Goal: Information Seeking & Learning: Learn about a topic

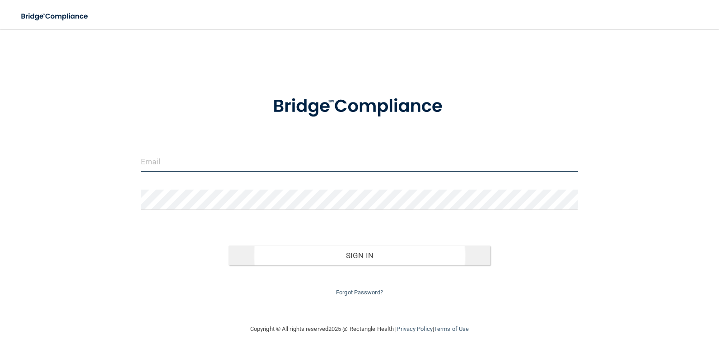
type input "[EMAIL_ADDRESS][DOMAIN_NAME]"
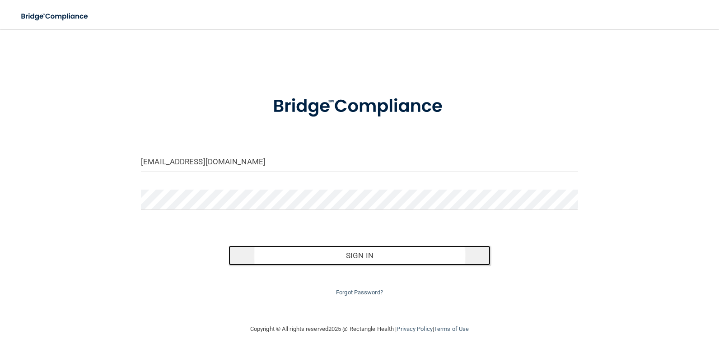
click at [362, 257] on button "Sign In" at bounding box center [359, 256] width 262 height 20
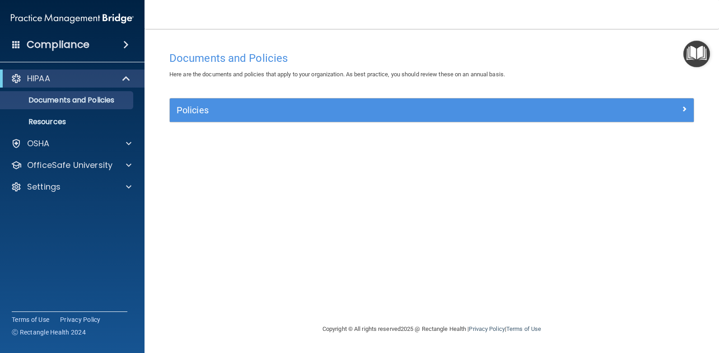
click at [432, 32] on main "Documents and Policies Here are the documents and policies that apply to your o…" at bounding box center [431, 191] width 574 height 324
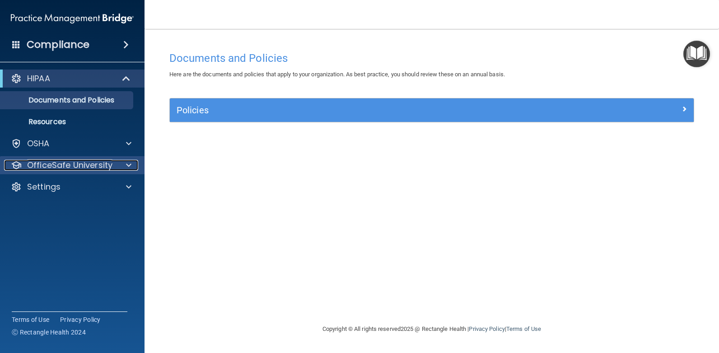
click at [65, 168] on p "OfficeSafe University" at bounding box center [69, 165] width 85 height 11
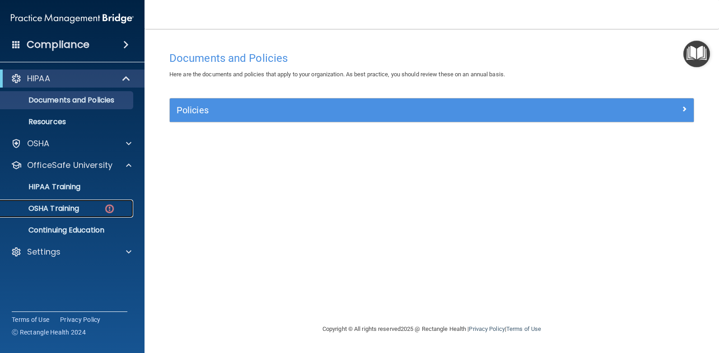
click at [61, 207] on p "OSHA Training" at bounding box center [42, 208] width 73 height 9
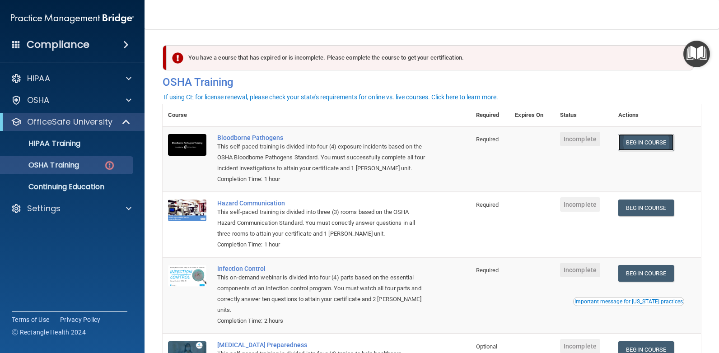
click at [650, 143] on link "Begin Course" at bounding box center [645, 142] width 55 height 17
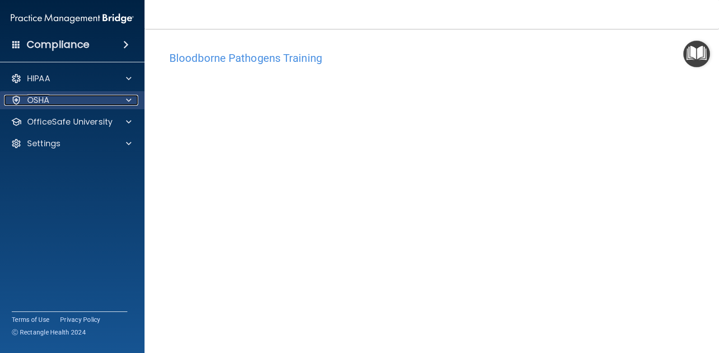
click at [132, 101] on div at bounding box center [127, 100] width 23 height 11
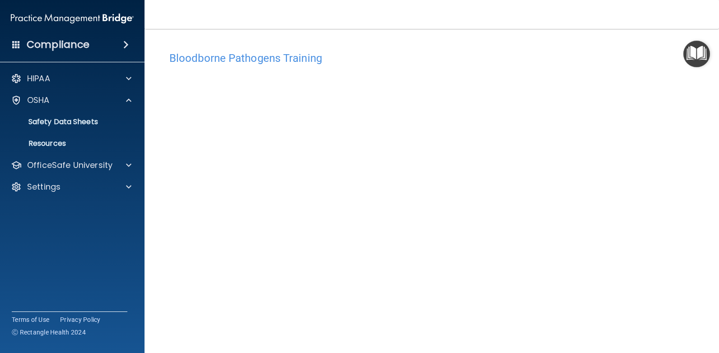
scroll to position [33, 0]
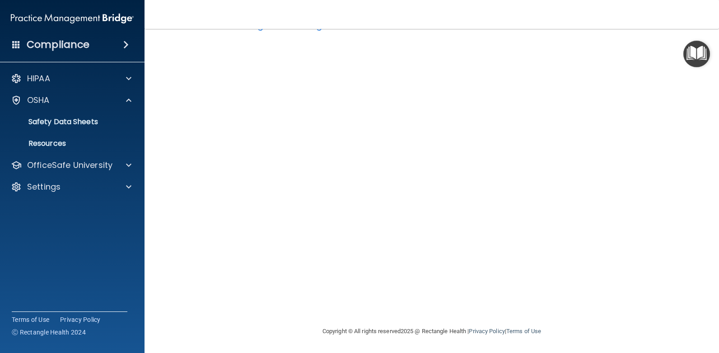
click at [705, 54] on img "Open Resource Center" at bounding box center [696, 54] width 27 height 27
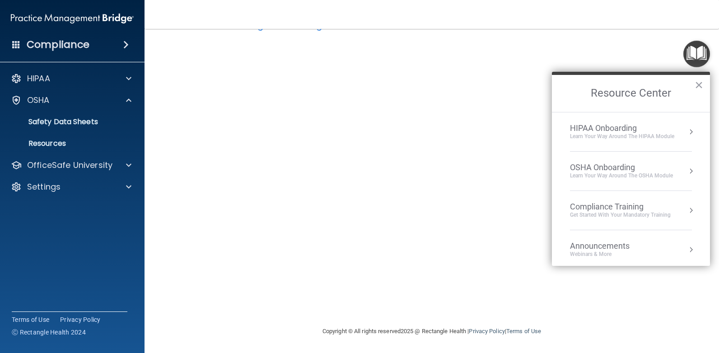
click at [579, 169] on div "OSHA Onboarding" at bounding box center [621, 167] width 103 height 10
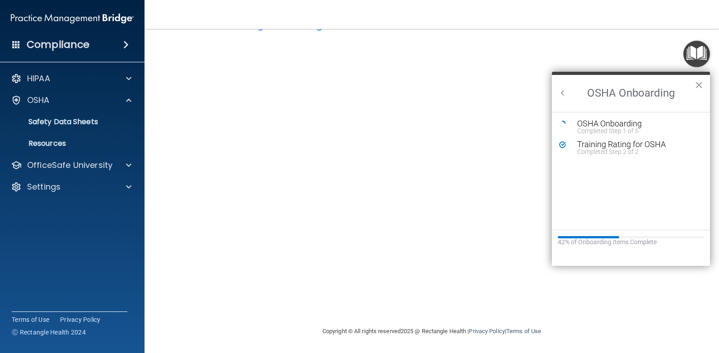
scroll to position [0, 0]
click at [612, 123] on div "OSHA Onboarding" at bounding box center [637, 124] width 121 height 8
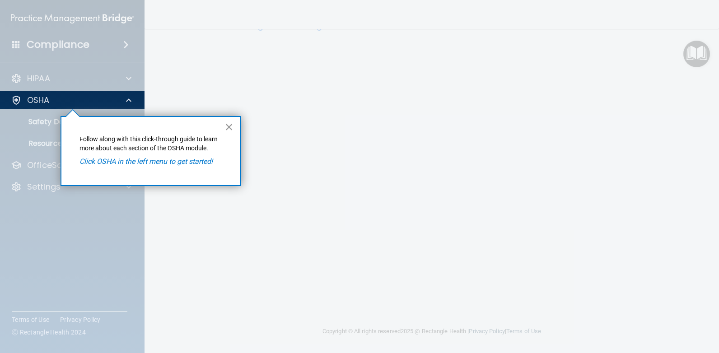
click at [230, 130] on button "×" at bounding box center [229, 127] width 9 height 14
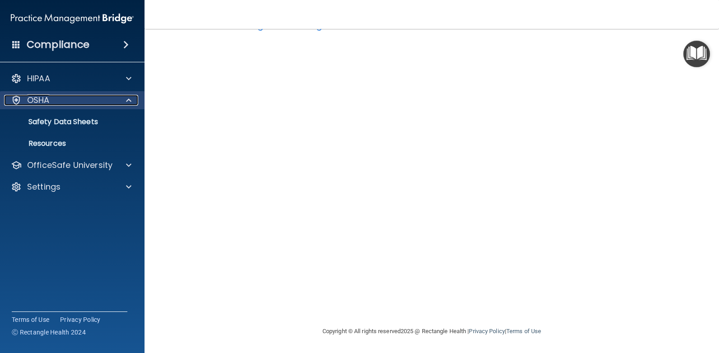
click at [89, 105] on div "OSHA" at bounding box center [60, 100] width 112 height 11
click at [75, 106] on div "OSHA" at bounding box center [72, 100] width 145 height 18
click at [129, 42] on span at bounding box center [125, 44] width 5 height 11
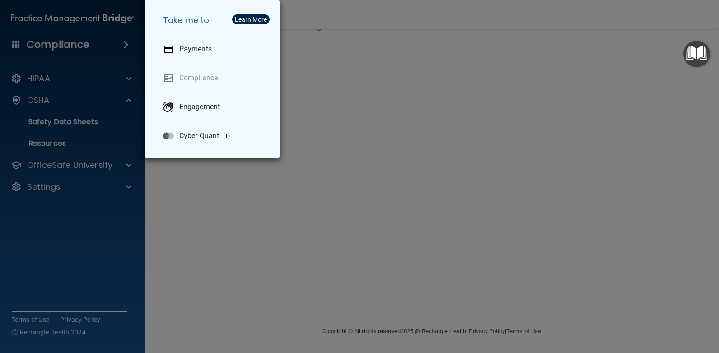
click at [126, 45] on div "Take me to: Payments Compliance Engagement Cyber Quant" at bounding box center [359, 176] width 719 height 353
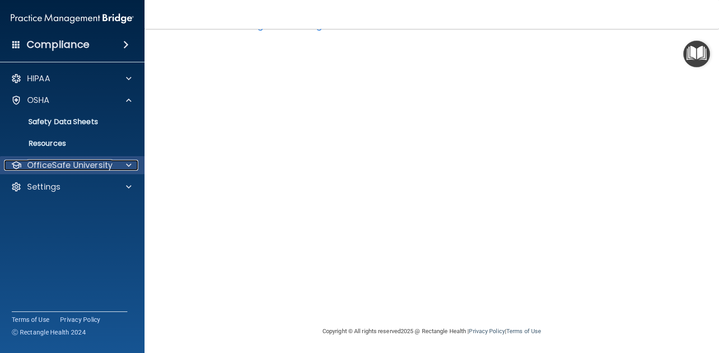
click at [57, 170] on p "OfficeSafe University" at bounding box center [69, 165] width 85 height 11
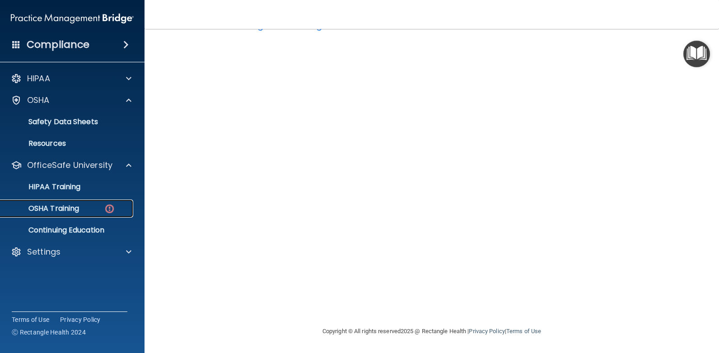
click at [63, 209] on p "OSHA Training" at bounding box center [42, 208] width 73 height 9
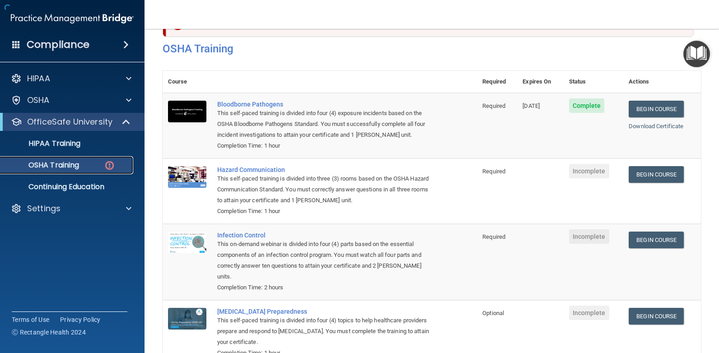
scroll to position [95, 0]
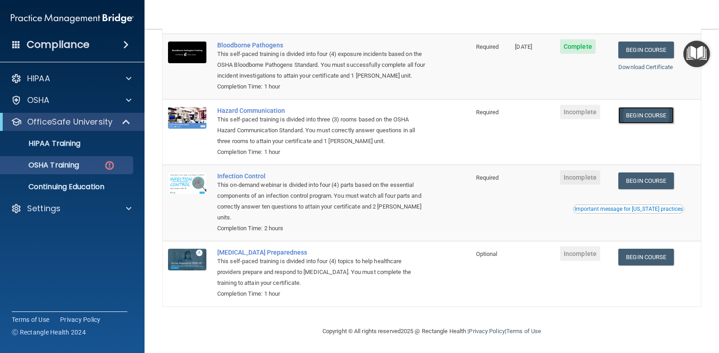
click at [643, 114] on link "Begin Course" at bounding box center [645, 115] width 55 height 17
